Goal: Task Accomplishment & Management: Complete application form

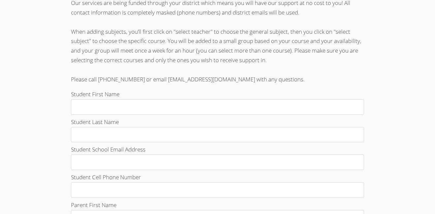
scroll to position [177, 0]
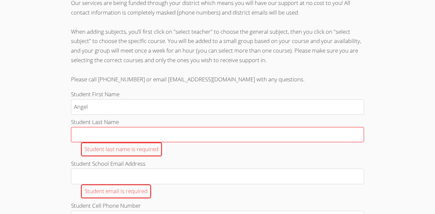
type input "Angel"
click at [122, 134] on input "Student Last Name Student last name is required" at bounding box center [217, 135] width 293 height 16
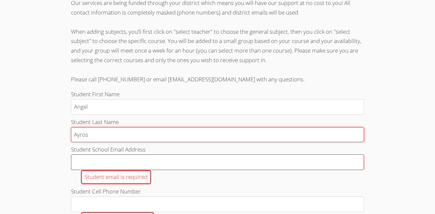
type input "Ayros"
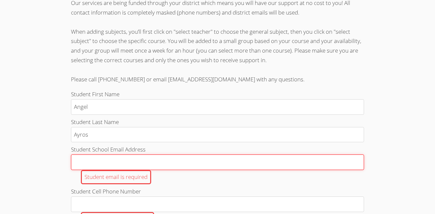
click at [118, 157] on input "Student School Email Address Student email is required" at bounding box center [217, 162] width 293 height 16
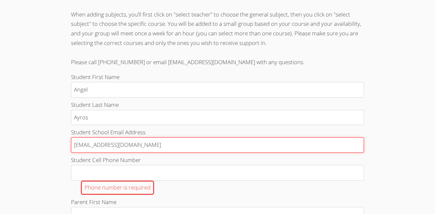
scroll to position [197, 0]
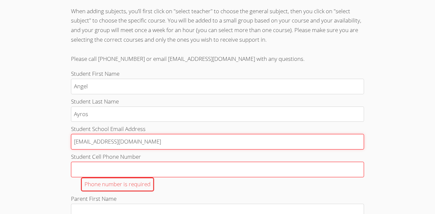
type input "a.ayros901@cvuhsd.org"
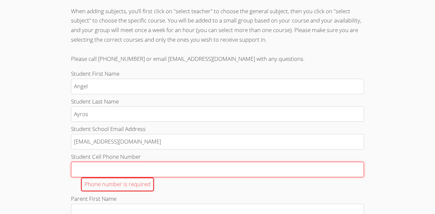
click at [101, 166] on input "Student Cell Phone Number Phone number is required" at bounding box center [217, 169] width 293 height 16
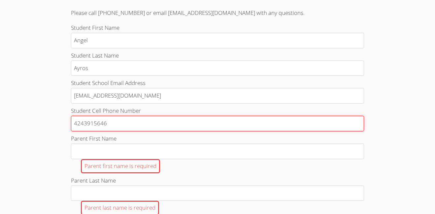
scroll to position [245, 0]
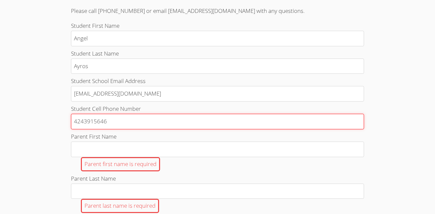
type input "4243915646"
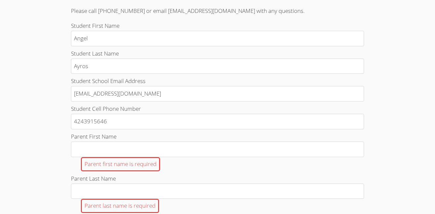
click at [98, 159] on div "Parent first name is required" at bounding box center [120, 164] width 79 height 14
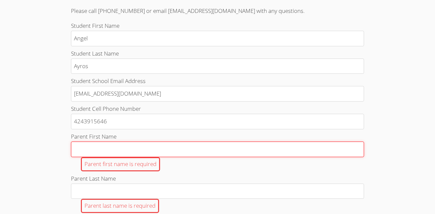
click at [98, 157] on input "Parent First Name Parent first name is required" at bounding box center [217, 149] width 293 height 16
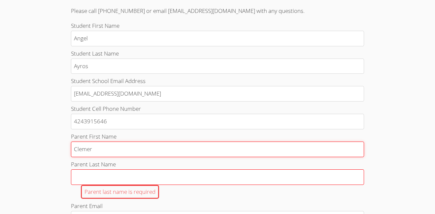
type input "Clemer"
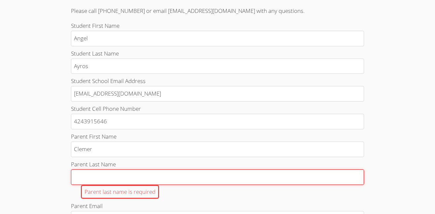
click at [101, 178] on input "Parent Last Name Parent last name is required" at bounding box center [217, 177] width 293 height 16
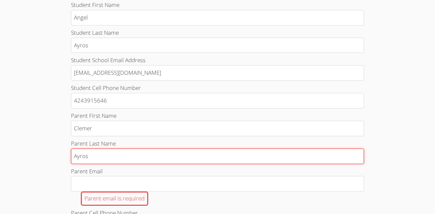
scroll to position [268, 0]
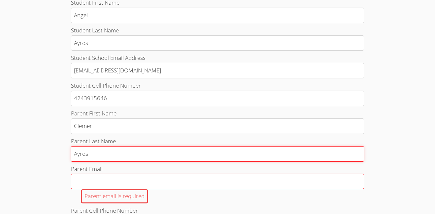
type input "Ayros"
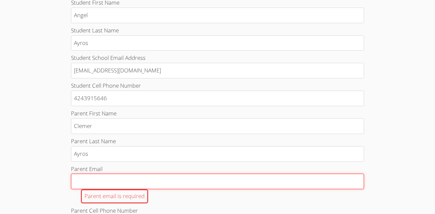
click at [89, 174] on input "Parent Email Parent email is required" at bounding box center [217, 181] width 293 height 16
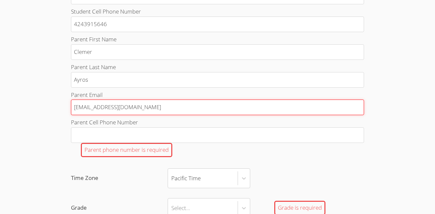
scroll to position [342, 0]
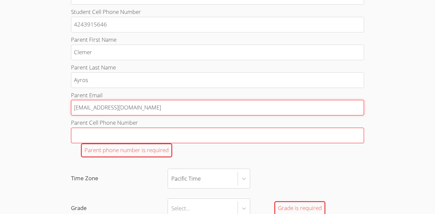
type input "ayrosclemer@yahoo.com"
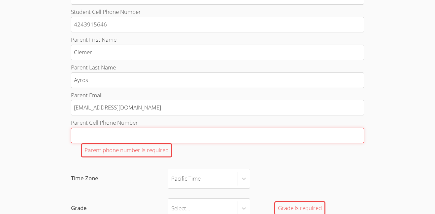
click at [84, 130] on input "Parent Cell Phone Number Parent phone number is required" at bounding box center [217, 135] width 293 height 16
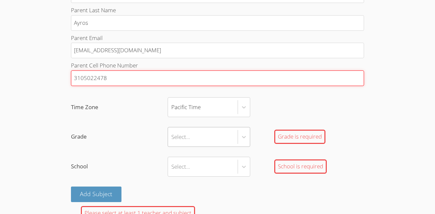
scroll to position [400, 0]
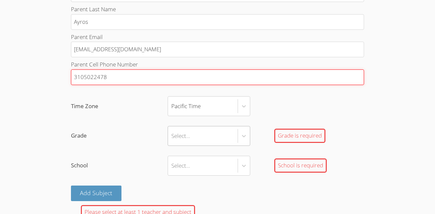
type input "3105022478"
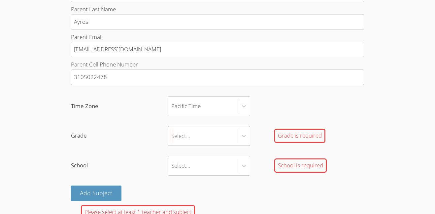
click at [195, 133] on div "Select..." at bounding box center [203, 135] width 70 height 19
click at [172, 133] on input "Grade Select... Grade is required" at bounding box center [171, 135] width 1 height 15
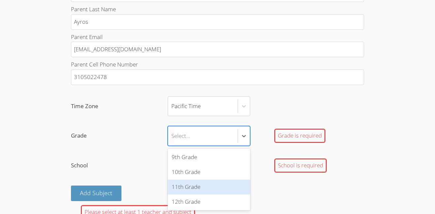
click at [185, 188] on div "11th Grade" at bounding box center [209, 186] width 83 height 15
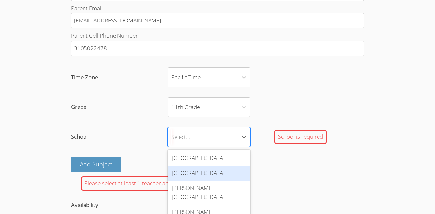
click at [195, 170] on div "Lawndale High School" at bounding box center [209, 172] width 83 height 15
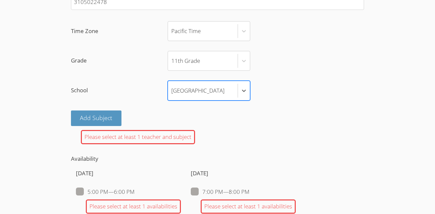
scroll to position [476, 0]
click at [88, 113] on button "Add Subject" at bounding box center [96, 117] width 51 height 16
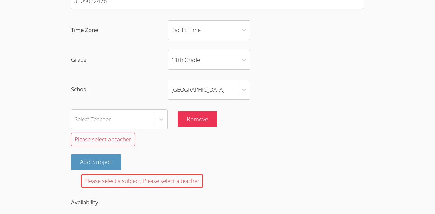
click at [168, 114] on div "Select Teacher Remove" at bounding box center [217, 119] width 293 height 20
click at [166, 114] on div at bounding box center [161, 119] width 12 height 19
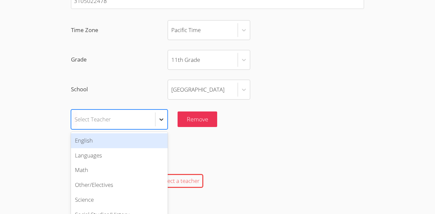
scroll to position [488, 0]
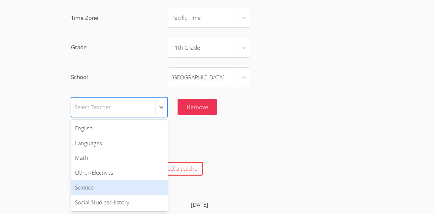
click at [113, 192] on div "Science" at bounding box center [119, 187] width 97 height 15
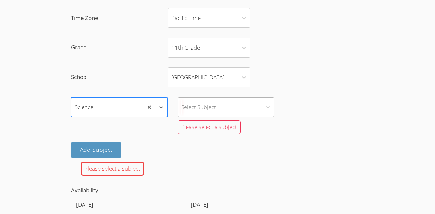
click at [241, 105] on div "Select Subject" at bounding box center [220, 106] width 84 height 19
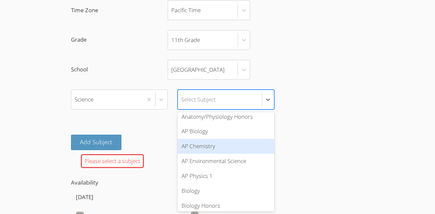
scroll to position [22, 0]
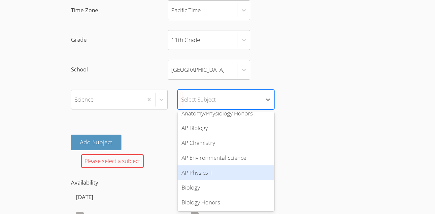
click at [229, 169] on div "AP Physics 1" at bounding box center [226, 172] width 97 height 15
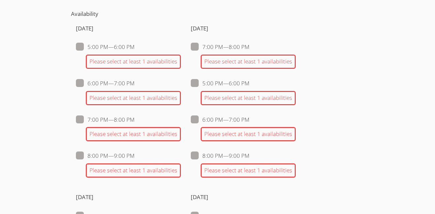
scroll to position [628, 0]
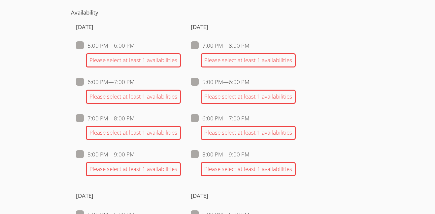
click at [250, 82] on span at bounding box center [250, 82] width 0 height 8
click at [250, 82] on input "5:00 PM — 6:00 PM" at bounding box center [253, 81] width 6 height 6
checkbox input "true"
checkbox input "false"
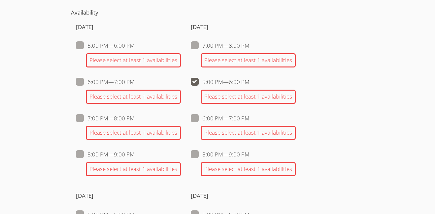
checkbox input "false"
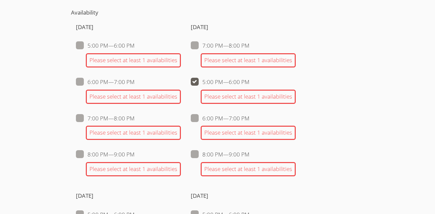
checkbox input "false"
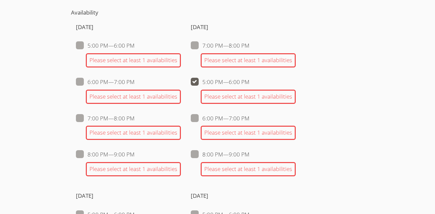
checkbox input "false"
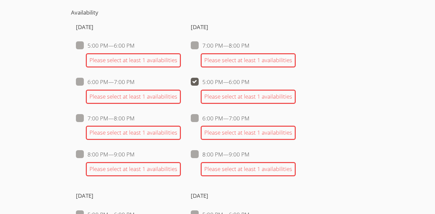
checkbox input "false"
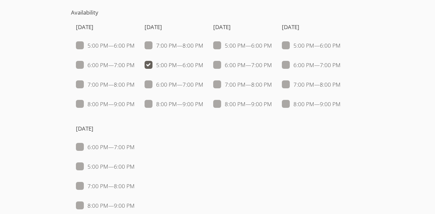
click at [285, 45] on div "Sunday 5:00 PM — 6:00 PM 6:00 PM — 7:00 PM 7:00 PM — 8:00 PM 8:00 PM — 9:00 PM …" at bounding box center [217, 118] width 293 height 203
click at [341, 43] on span at bounding box center [341, 46] width 0 height 8
click at [341, 43] on input "5:00 PM — 6:00 PM" at bounding box center [344, 44] width 6 height 6
checkbox input "true"
checkbox input "false"
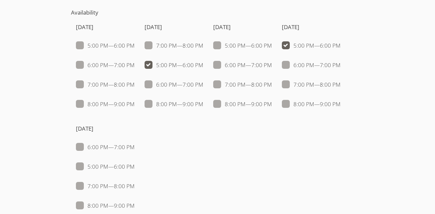
checkbox input "false"
checkbox input "true"
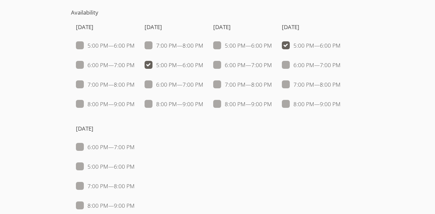
checkbox input "false"
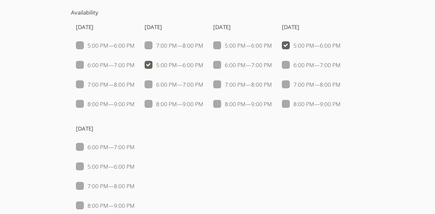
checkbox input "false"
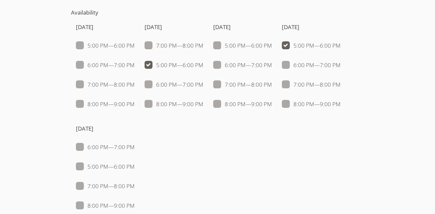
checkbox input "false"
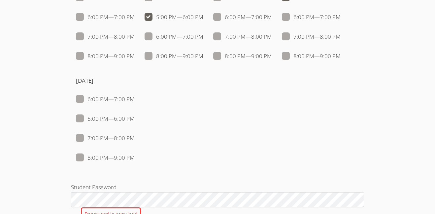
scroll to position [673, 0]
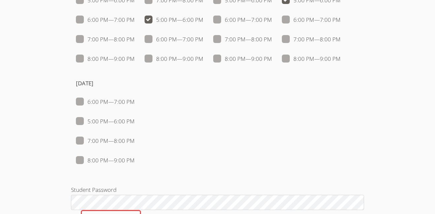
click at [135, 117] on span at bounding box center [135, 121] width 0 height 8
click at [135, 117] on input "5:00 PM — 6:00 PM" at bounding box center [138, 120] width 6 height 6
checkbox input "true"
checkbox input "false"
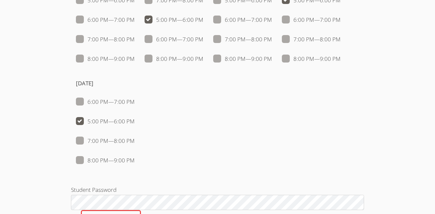
checkbox input "false"
checkbox input "true"
checkbox input "false"
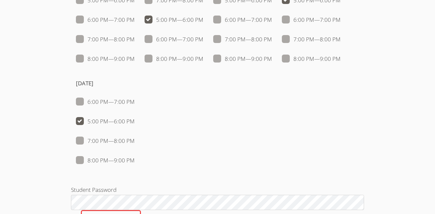
checkbox input "false"
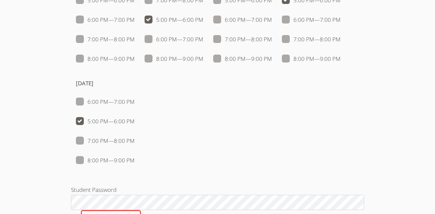
checkbox input "true"
checkbox input "false"
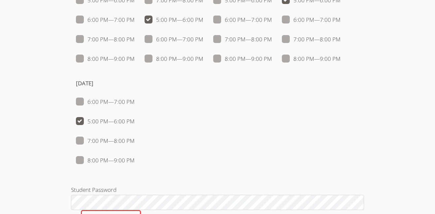
checkbox input "false"
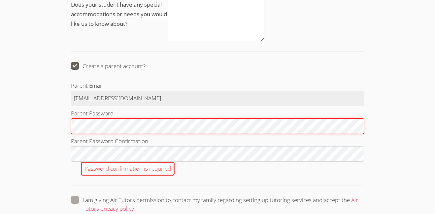
scroll to position [939, 0]
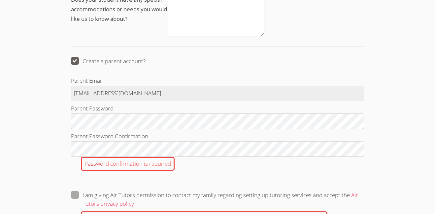
click at [168, 157] on div "Password confirmation is required" at bounding box center [128, 163] width 94 height 14
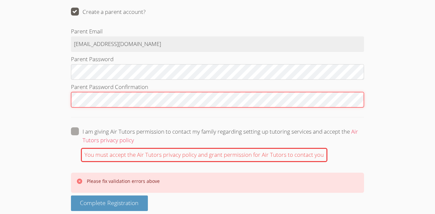
scroll to position [988, 0]
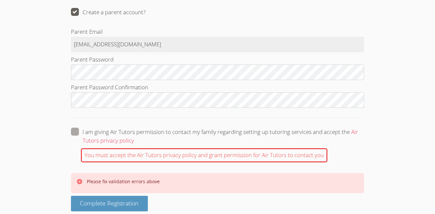
click at [81, 132] on label "I am giving Air Tutors permission to contact my family regarding setting up tut…" at bounding box center [217, 135] width 293 height 17
click at [134, 132] on input "I am giving Air Tutors permission to contact my family regarding setting up tut…" at bounding box center [137, 130] width 6 height 6
checkbox input "true"
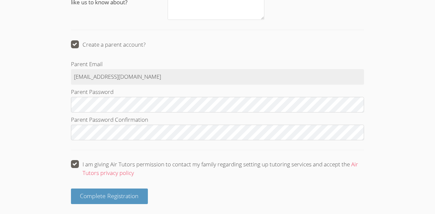
scroll to position [955, 0]
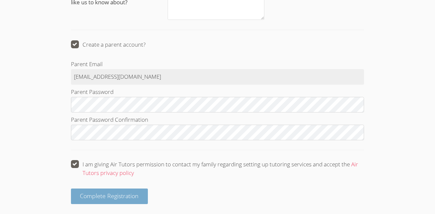
click at [105, 192] on span "Complete Registration" at bounding box center [109, 195] width 59 height 8
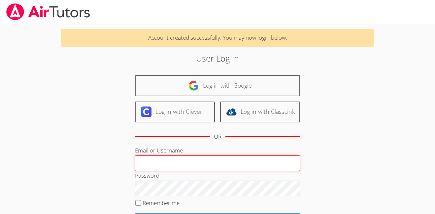
scroll to position [67, 0]
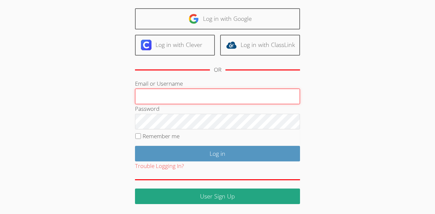
type input "[EMAIL_ADDRESS][DOMAIN_NAME]"
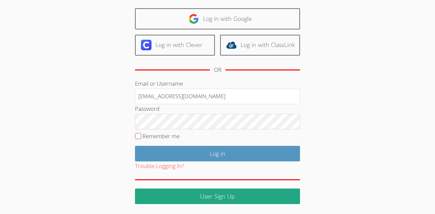
click at [135, 136] on input "Remember me" at bounding box center [138, 136] width 6 height 6
checkbox input "true"
click at [158, 144] on fieldset "Remember me" at bounding box center [217, 137] width 165 height 17
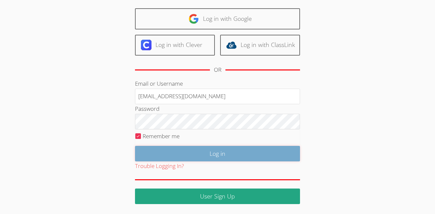
click at [159, 149] on input "Log in" at bounding box center [217, 154] width 165 height 16
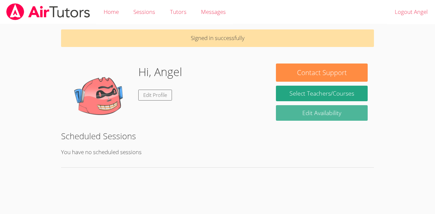
click at [315, 118] on link "Edit Availability" at bounding box center [322, 113] width 92 height 16
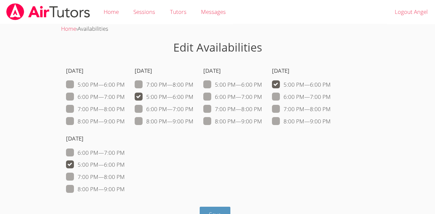
scroll to position [18, 0]
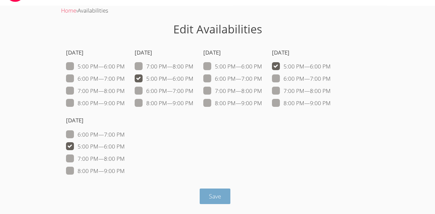
click at [228, 193] on button "Save" at bounding box center [215, 196] width 31 height 16
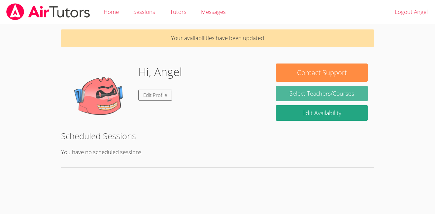
click at [292, 89] on link "Select Teachers/Courses" at bounding box center [322, 94] width 92 height 16
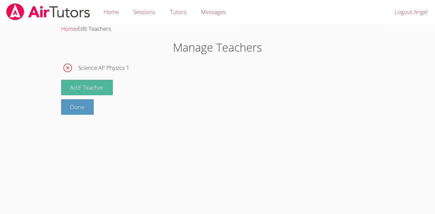
click at [79, 91] on button "Add Teacher" at bounding box center [87, 88] width 52 height 16
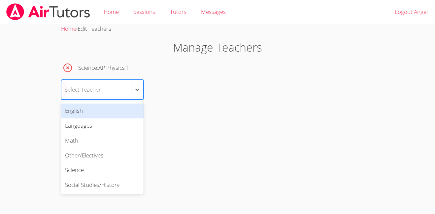
click at [82, 90] on div "Select Teacher" at bounding box center [83, 90] width 36 height 10
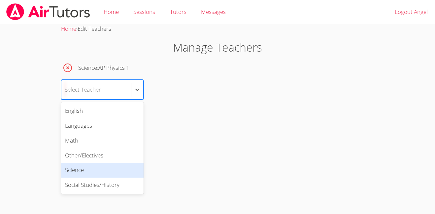
click at [100, 166] on div "Science" at bounding box center [102, 169] width 83 height 15
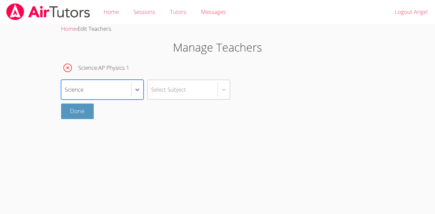
click at [185, 89] on div "Select Subject" at bounding box center [168, 90] width 35 height 10
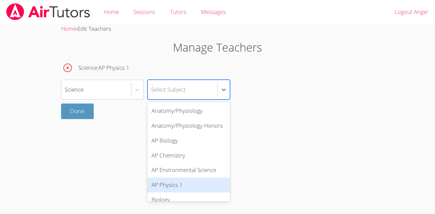
click at [195, 180] on div "AP Physics 1" at bounding box center [189, 184] width 83 height 15
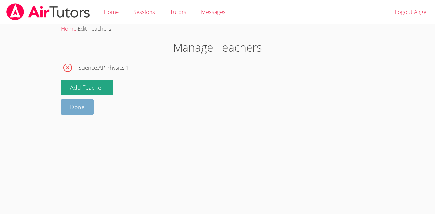
click at [88, 102] on link "Done" at bounding box center [77, 107] width 33 height 16
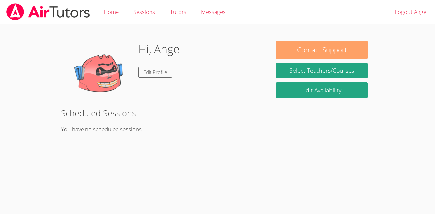
click at [282, 54] on button "Contact Support" at bounding box center [322, 50] width 92 height 18
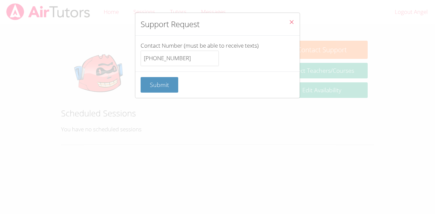
click at [290, 23] on icon "Close" at bounding box center [292, 22] width 6 height 6
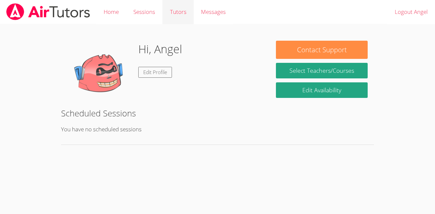
click at [169, 16] on link "Tutors" at bounding box center [177, 12] width 31 height 24
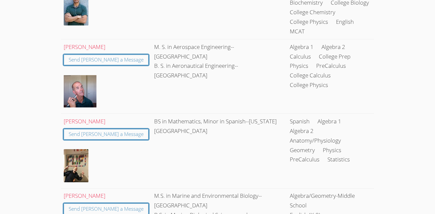
scroll to position [2975, 0]
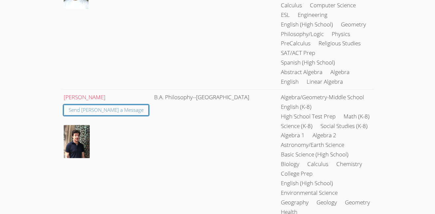
scroll to position [0, 0]
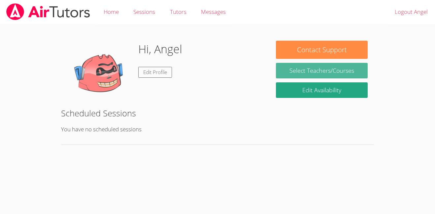
click at [318, 74] on link "Select Teachers/Courses" at bounding box center [322, 71] width 92 height 16
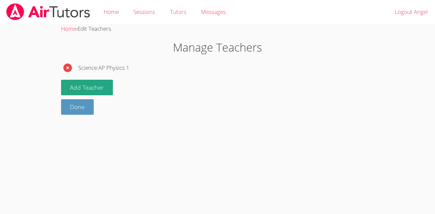
click at [72, 64] on icon "button" at bounding box center [67, 67] width 11 height 11
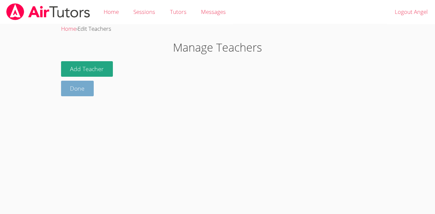
click at [77, 86] on link "Done" at bounding box center [77, 89] width 33 height 16
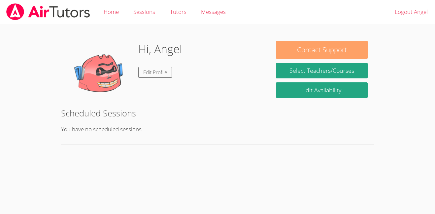
click at [291, 47] on button "Contact Support" at bounding box center [322, 50] width 92 height 18
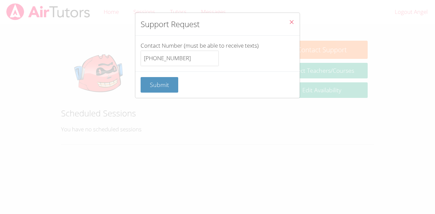
click at [294, 26] on span "Close" at bounding box center [292, 23] width 6 height 8
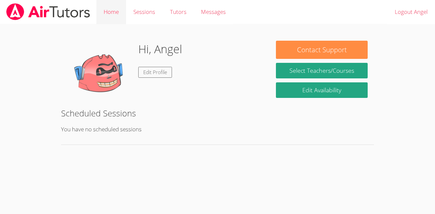
click at [104, 9] on link "Home" at bounding box center [111, 12] width 30 height 24
click at [114, 12] on link "Home" at bounding box center [111, 12] width 30 height 24
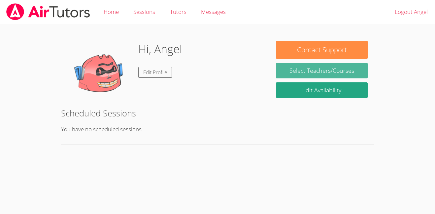
click at [322, 72] on link "Select Teachers/Courses" at bounding box center [322, 71] width 92 height 16
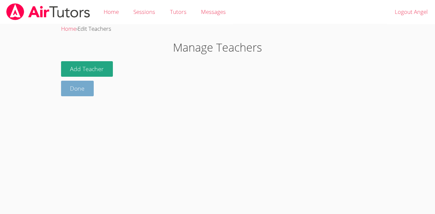
click at [77, 93] on link "Done" at bounding box center [77, 89] width 33 height 16
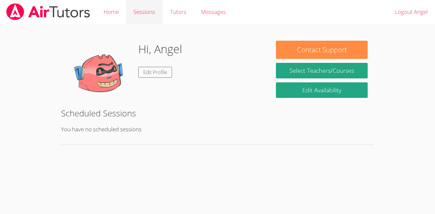
click at [152, 6] on link "Sessions" at bounding box center [144, 12] width 36 height 24
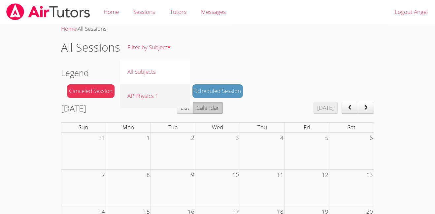
click at [156, 95] on link "AP Physics 1" at bounding box center [155, 96] width 70 height 24
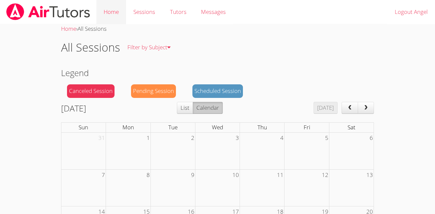
click at [116, 10] on link "Home" at bounding box center [111, 12] width 30 height 24
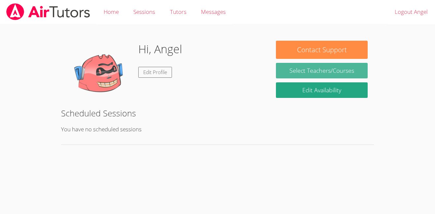
click at [311, 73] on link "Select Teachers/Courses" at bounding box center [322, 71] width 92 height 16
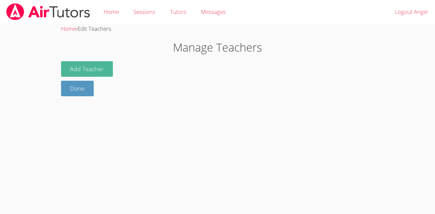
click at [68, 62] on button "Add Teacher" at bounding box center [87, 69] width 52 height 16
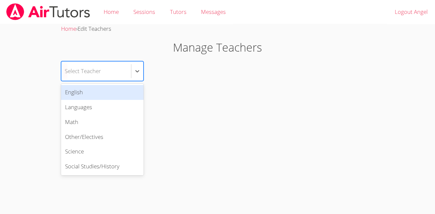
click at [83, 70] on div "Select Teacher" at bounding box center [83, 71] width 36 height 10
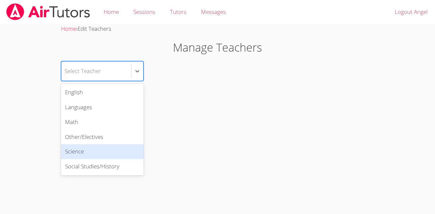
click at [86, 148] on div "Science" at bounding box center [102, 151] width 83 height 15
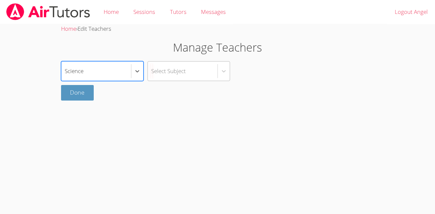
click at [177, 69] on div "Select Subject" at bounding box center [168, 71] width 35 height 10
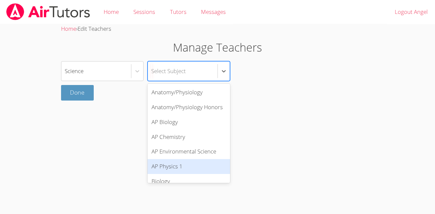
click at [181, 164] on div "AP Physics 1" at bounding box center [189, 166] width 83 height 15
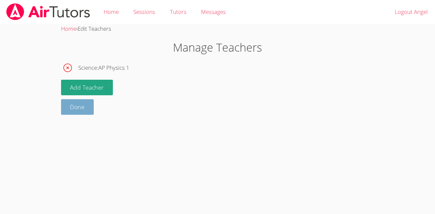
click at [90, 105] on link "Done" at bounding box center [77, 107] width 33 height 16
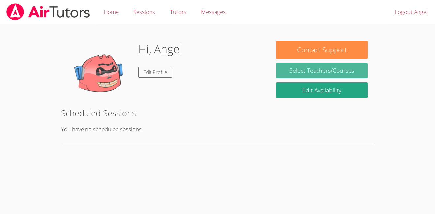
click at [301, 70] on link "Select Teachers/Courses" at bounding box center [322, 71] width 92 height 16
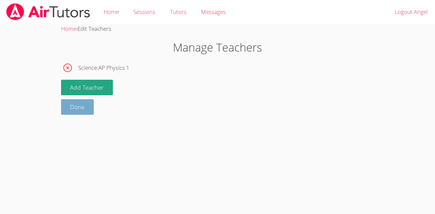
click at [82, 103] on link "Done" at bounding box center [77, 107] width 33 height 16
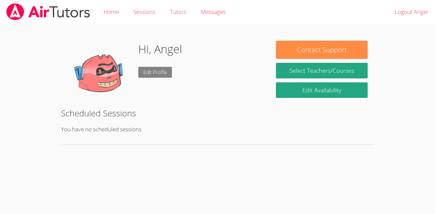
click at [156, 74] on link "Edit Profile" at bounding box center [155, 72] width 34 height 11
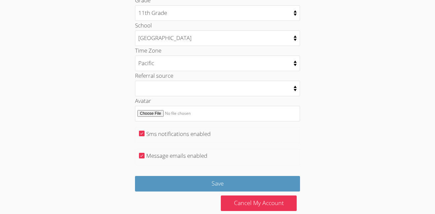
scroll to position [344, 0]
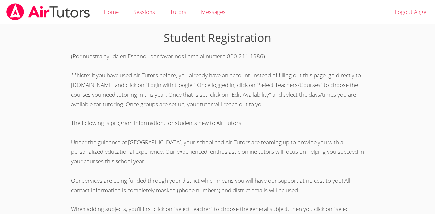
scroll to position [177, 0]
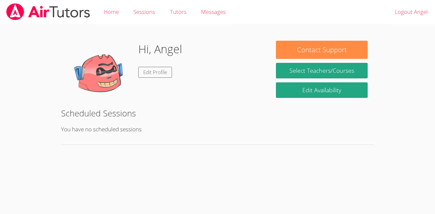
click at [336, 81] on div "Contact Support Select Teachers/Courses Edit Availability" at bounding box center [322, 71] width 104 height 61
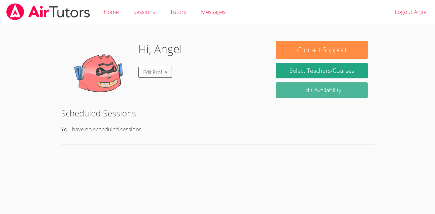
click at [331, 84] on link "Edit Availability" at bounding box center [322, 90] width 92 height 16
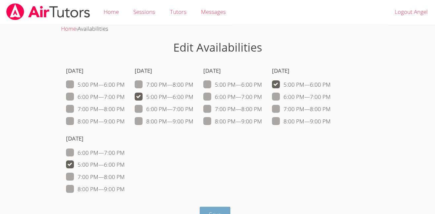
click at [215, 212] on span "Save" at bounding box center [215, 214] width 12 height 8
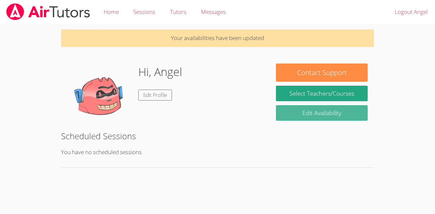
click at [301, 108] on link "Edit Availability" at bounding box center [322, 113] width 92 height 16
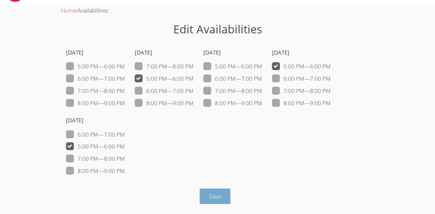
scroll to position [14, 0]
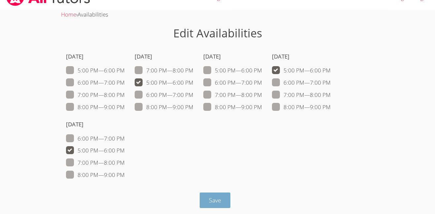
click at [223, 200] on button "Save" at bounding box center [215, 200] width 31 height 16
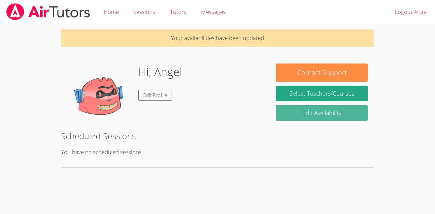
click at [301, 114] on link "Edit Availability" at bounding box center [322, 113] width 92 height 16
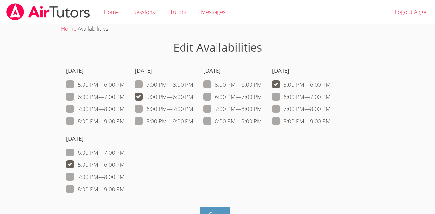
scroll to position [18, 0]
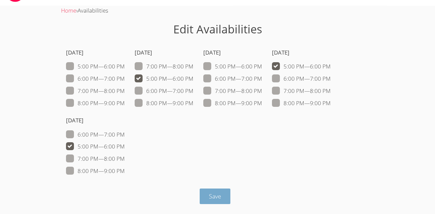
click at [213, 192] on span "Save" at bounding box center [215, 196] width 12 height 8
